Goal: Complete application form

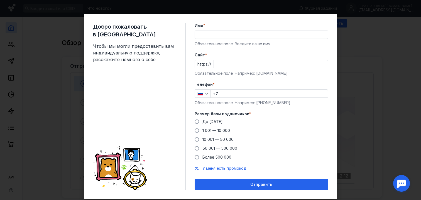
click at [218, 37] on input "Имя *" at bounding box center [261, 35] width 133 height 8
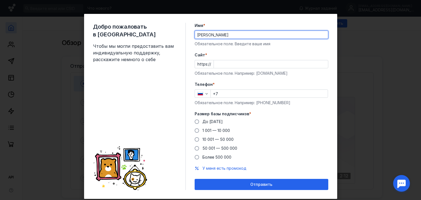
type input "[PERSON_NAME]"
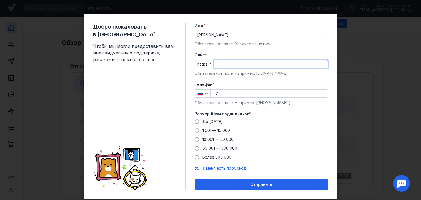
click at [219, 63] on input "Cайт *" at bounding box center [271, 64] width 114 height 8
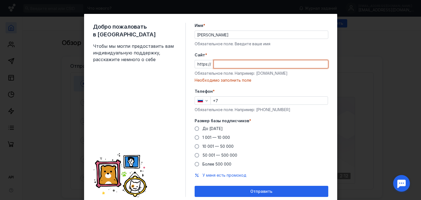
paste input "[DOMAIN_NAME][URL]"
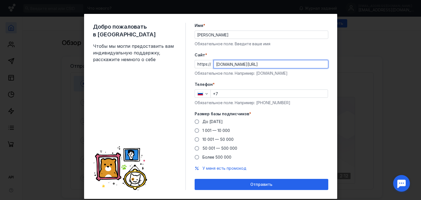
type input "[DOMAIN_NAME][URL]"
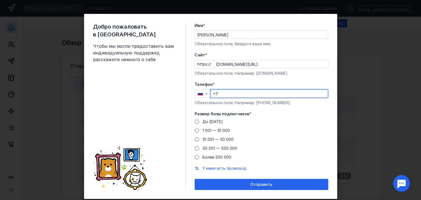
click at [229, 91] on input "+7" at bounding box center [269, 94] width 117 height 8
click at [229, 92] on input "+7" at bounding box center [269, 94] width 117 height 8
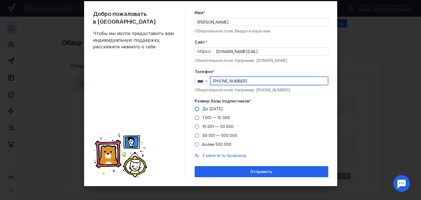
type input "[PHONE_NUMBER]"
click at [200, 107] on label "До [DATE]" at bounding box center [209, 109] width 28 height 6
click at [0, 0] on input "До [DATE]" at bounding box center [0, 0] width 0 height 0
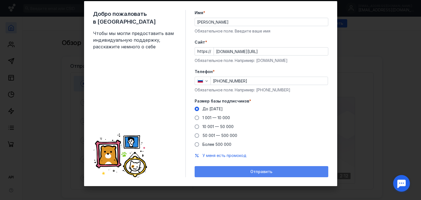
click at [221, 169] on div "Отправить" at bounding box center [262, 171] width 134 height 11
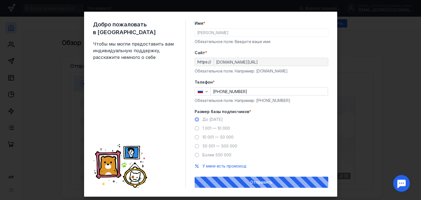
scroll to position [0, 0]
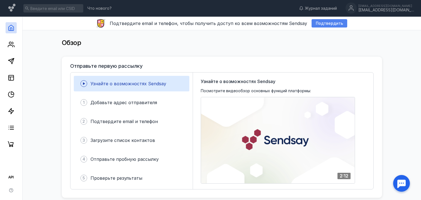
click at [320, 23] on span "Подтвердить" at bounding box center [329, 23] width 27 height 5
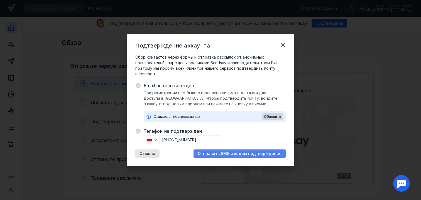
click at [235, 155] on span "Отправить SMS с кодом подтверждения" at bounding box center [240, 154] width 84 height 5
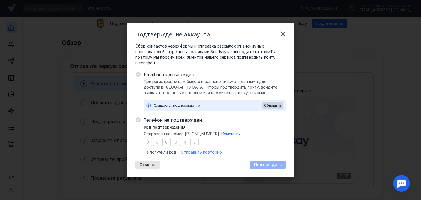
click at [205, 154] on span "Отправить повторно" at bounding box center [201, 152] width 41 height 5
click at [149, 141] on input "number" at bounding box center [148, 142] width 8 height 8
type input "5"
type input "7"
type input "1"
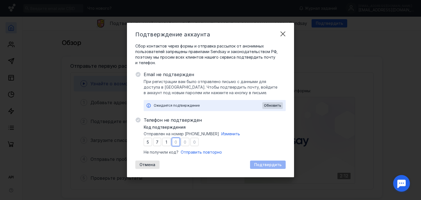
type input "8"
type input "7"
type input "8"
click at [262, 166] on span "Подтвердить" at bounding box center [267, 165] width 27 height 5
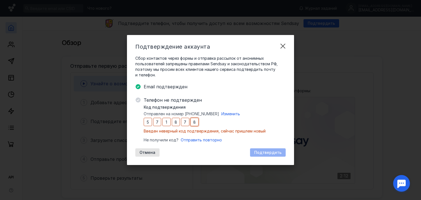
click at [195, 123] on input "8" at bounding box center [194, 122] width 8 height 8
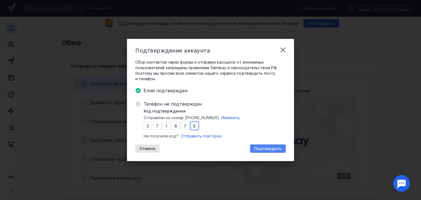
type input "8"
click at [255, 149] on div "Подтвердить" at bounding box center [267, 149] width 33 height 5
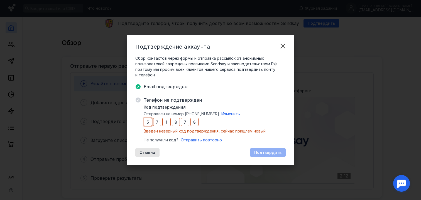
type input "1"
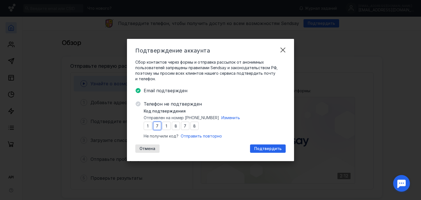
type input "2"
type input "3"
type input "6"
type input "3"
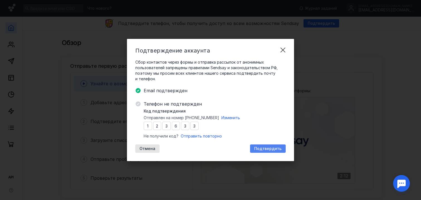
click at [258, 149] on span "Подтвердить" at bounding box center [267, 149] width 27 height 5
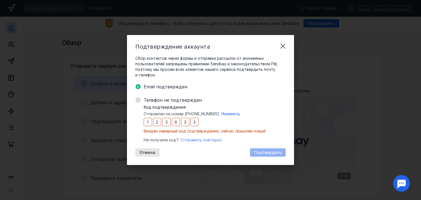
click at [209, 141] on span "Отправить повторно" at bounding box center [201, 140] width 41 height 5
click at [153, 121] on input "2" at bounding box center [157, 122] width 8 height 8
click at [145, 122] on input "1" at bounding box center [148, 122] width 8 height 8
type input "6"
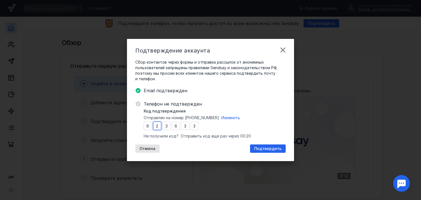
type input "8"
type input "7"
type input "2"
click at [272, 147] on span "Подтвердить" at bounding box center [267, 149] width 27 height 5
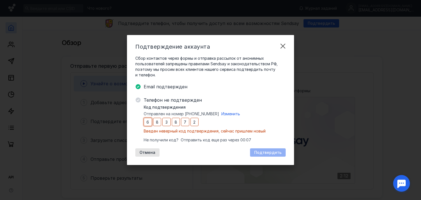
click at [147, 124] on input "6" at bounding box center [148, 122] width 8 height 8
drag, startPoint x: 147, startPoint y: 124, endPoint x: 151, endPoint y: 124, distance: 4.5
click at [151, 124] on input "6" at bounding box center [148, 122] width 8 height 8
type input "8"
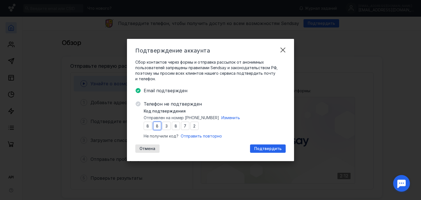
type input "9"
type input "4"
type input "5"
type input "0"
type input "5"
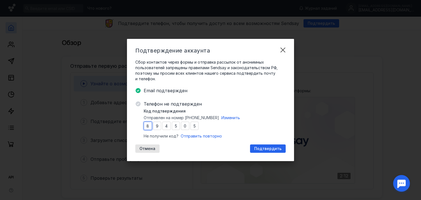
click at [148, 126] on input "8" at bounding box center [148, 126] width 8 height 8
type input "4"
type input "6"
type input "8"
type input "4"
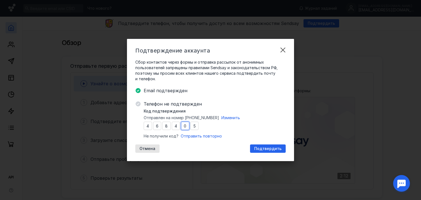
type input "9"
click at [147, 128] on input "4" at bounding box center [148, 126] width 8 height 8
click at [148, 128] on input "4" at bounding box center [148, 126] width 8 height 8
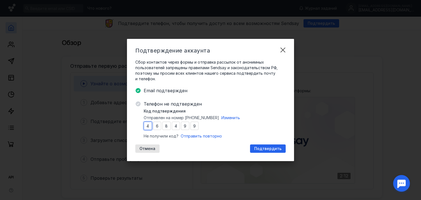
click at [148, 128] on input "4" at bounding box center [148, 126] width 8 height 8
click at [149, 126] on input "4" at bounding box center [148, 126] width 8 height 8
click at [148, 126] on input "4" at bounding box center [148, 126] width 8 height 8
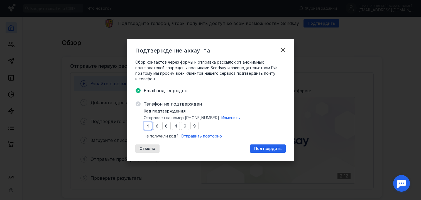
click at [148, 126] on input "4" at bounding box center [148, 126] width 8 height 8
type input "2"
type input "1"
type input "5"
type input "3"
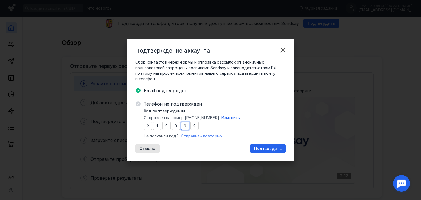
type input "1"
type input "7"
click at [265, 148] on span "Подтвердить" at bounding box center [267, 149] width 27 height 5
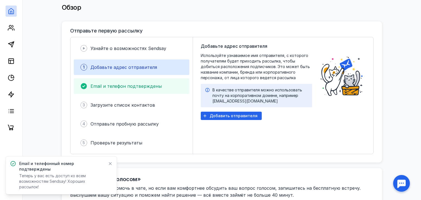
scroll to position [38, 0]
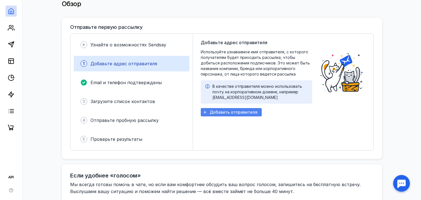
click at [216, 113] on span "Добавить отправителя" at bounding box center [234, 112] width 48 height 5
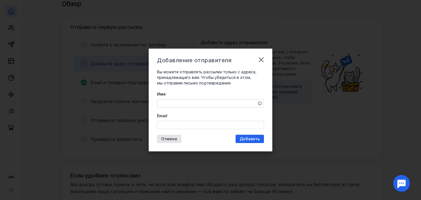
click at [180, 102] on textarea "Имя" at bounding box center [210, 104] width 106 height 8
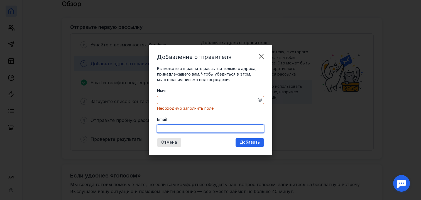
click at [169, 124] on div "Email" at bounding box center [210, 125] width 107 height 16
paste input "[EMAIL_ADDRESS][DOMAIN_NAME]"
type input "[EMAIL_ADDRESS][DOMAIN_NAME]"
click at [178, 103] on textarea "Имя" at bounding box center [210, 100] width 106 height 8
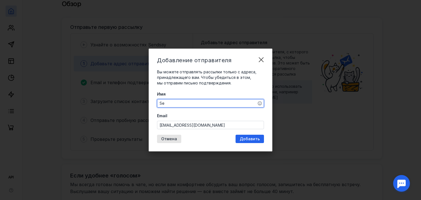
type textarea "S"
type textarea "W"
type textarea "[PERSON_NAME]"
click at [242, 138] on span "Добавить" at bounding box center [250, 139] width 20 height 5
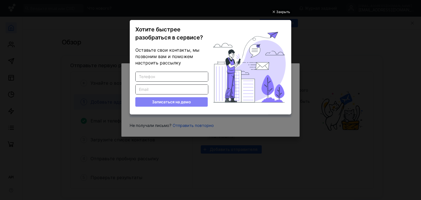
scroll to position [0, 0]
